Goal: Task Accomplishment & Management: Manage account settings

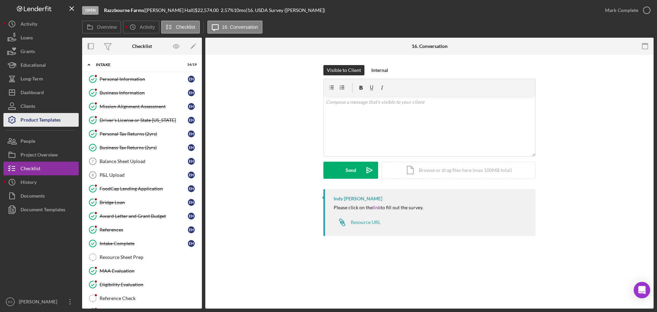
scroll to position [206, 0]
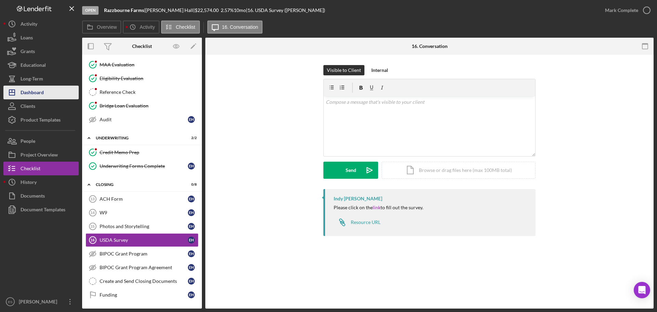
click at [41, 95] on div "Dashboard" at bounding box center [32, 92] width 23 height 15
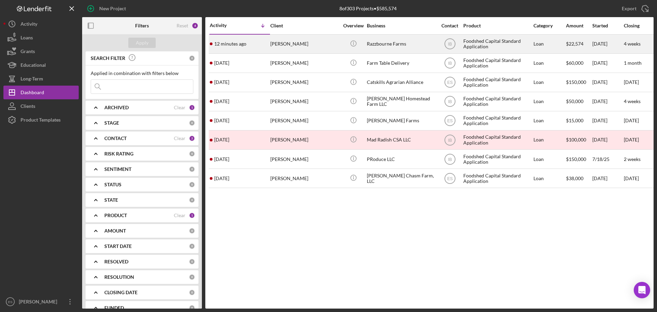
click at [318, 43] on div "[PERSON_NAME]" at bounding box center [304, 44] width 68 height 18
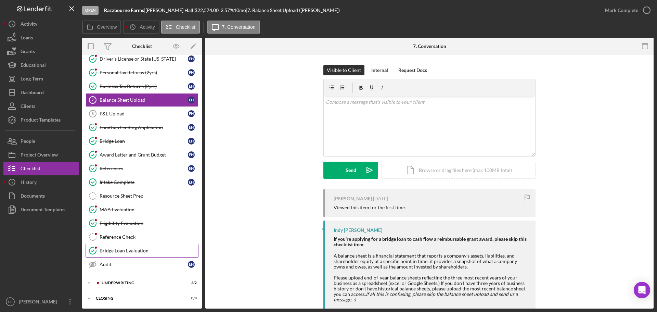
scroll to position [62, 0]
click at [120, 298] on div "Closing" at bounding box center [148, 297] width 92 height 4
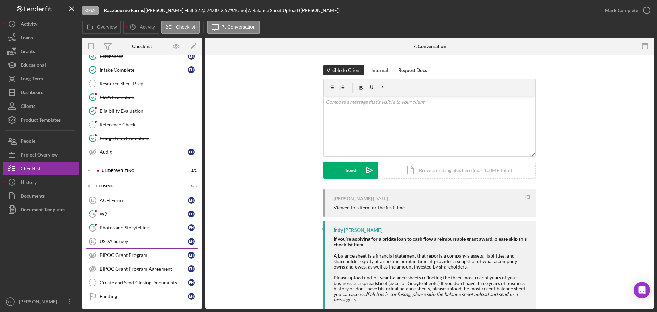
scroll to position [175, 0]
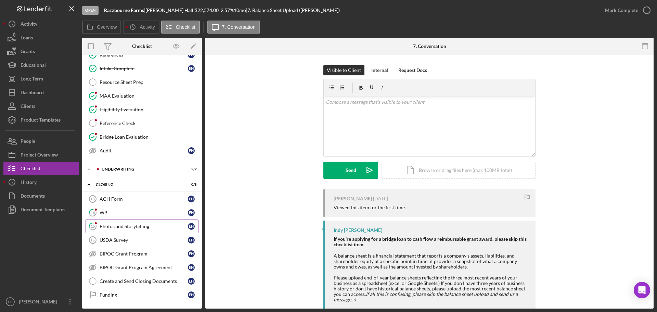
click at [133, 227] on div "Photos and Storytelling" at bounding box center [144, 225] width 88 height 5
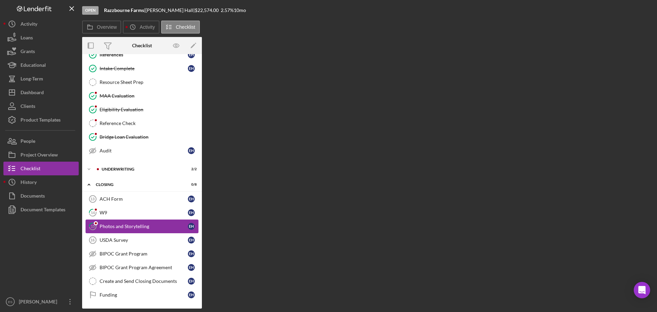
scroll to position [175, 0]
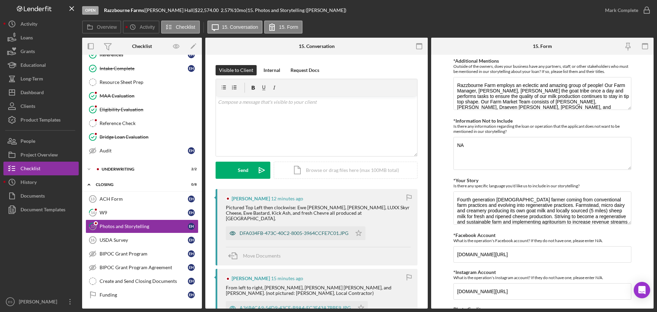
click at [311, 230] on div "DFA034FB-473C-40C2-8005-3964CCFE7C01.JPG" at bounding box center [293, 232] width 109 height 5
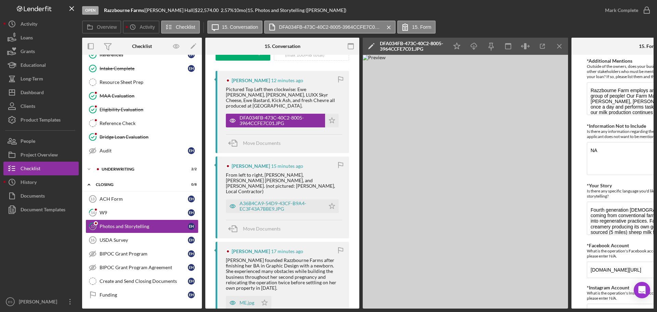
scroll to position [137, 0]
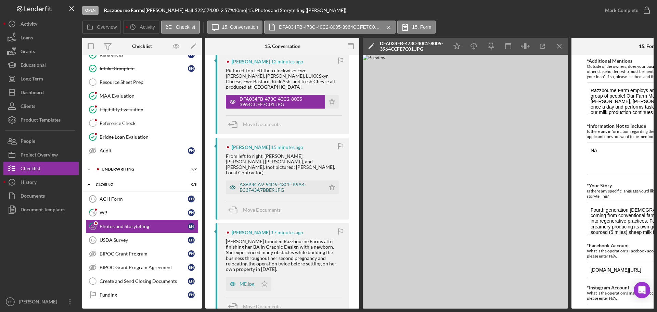
click at [271, 182] on div "A36B4CA9-54D9-43CF-B9A4-EC3F43A7BBE9.JPG" at bounding box center [280, 187] width 82 height 11
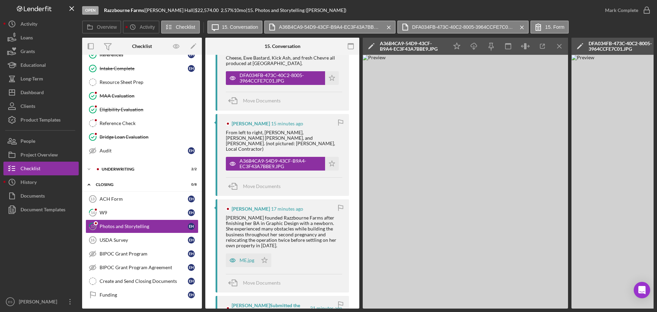
scroll to position [171, 0]
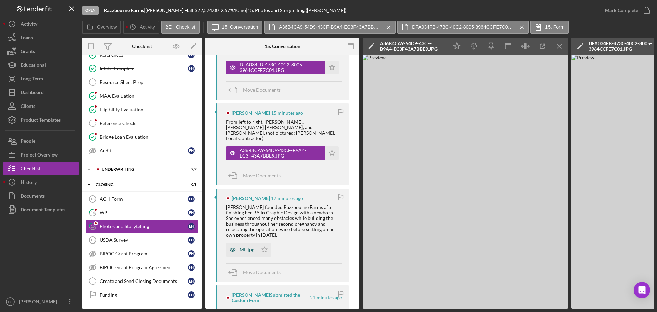
click at [248, 247] on div "ME.jpg" at bounding box center [246, 249] width 15 height 5
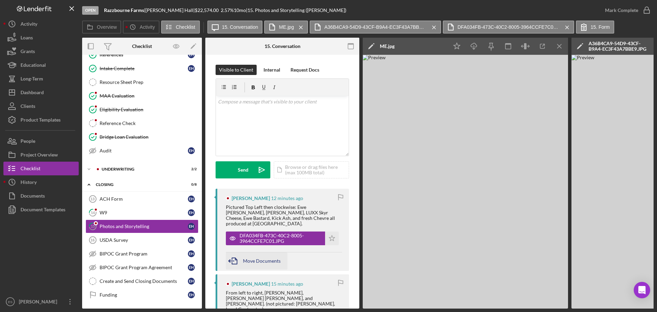
scroll to position [0, 0]
